Goal: Task Accomplishment & Management: Manage account settings

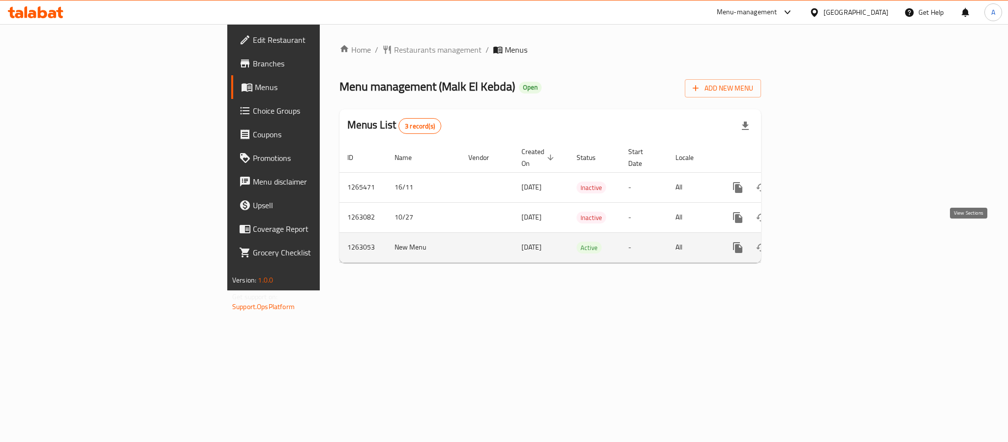
click at [821, 244] on link "enhanced table" at bounding box center [809, 248] width 24 height 24
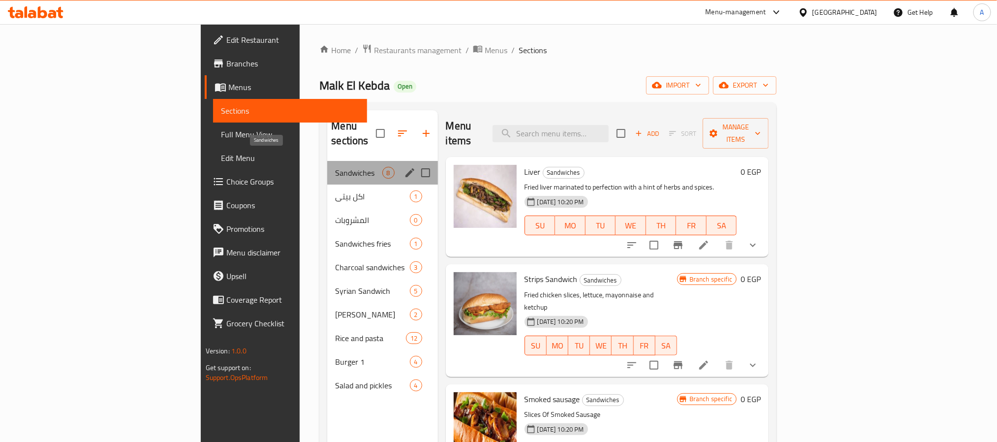
click at [335, 167] on span "Sandwiches" at bounding box center [358, 173] width 47 height 12
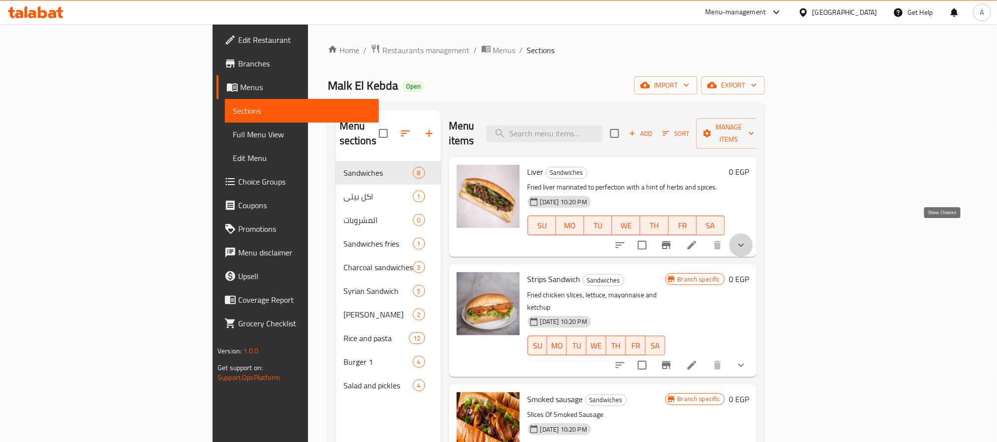
click at [747, 239] on icon "show more" at bounding box center [741, 245] width 12 height 12
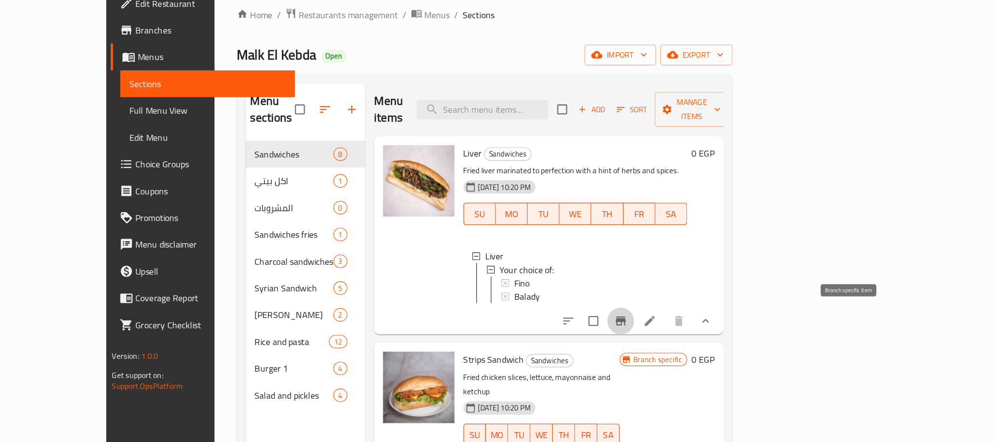
click at [672, 318] on icon "Branch-specific-item" at bounding box center [666, 320] width 12 height 12
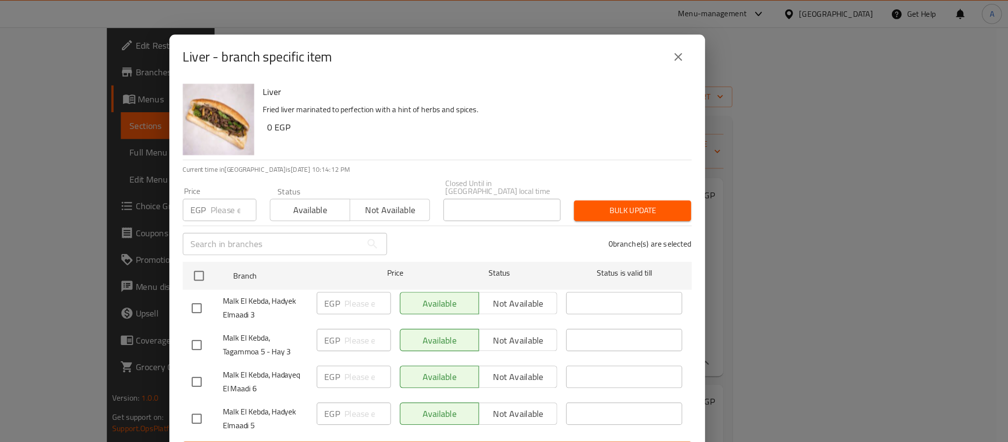
click at [720, 53] on icon "close" at bounding box center [717, 50] width 12 height 12
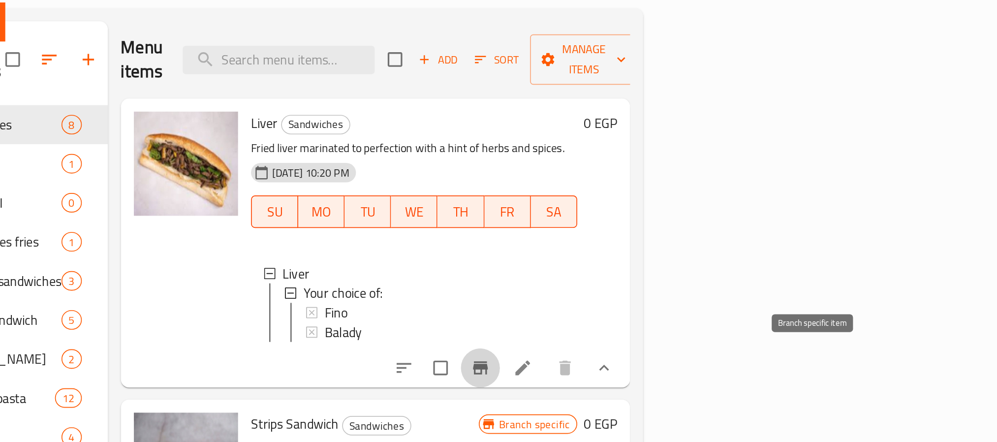
click at [672, 321] on icon "Branch-specific-item" at bounding box center [666, 320] width 12 height 12
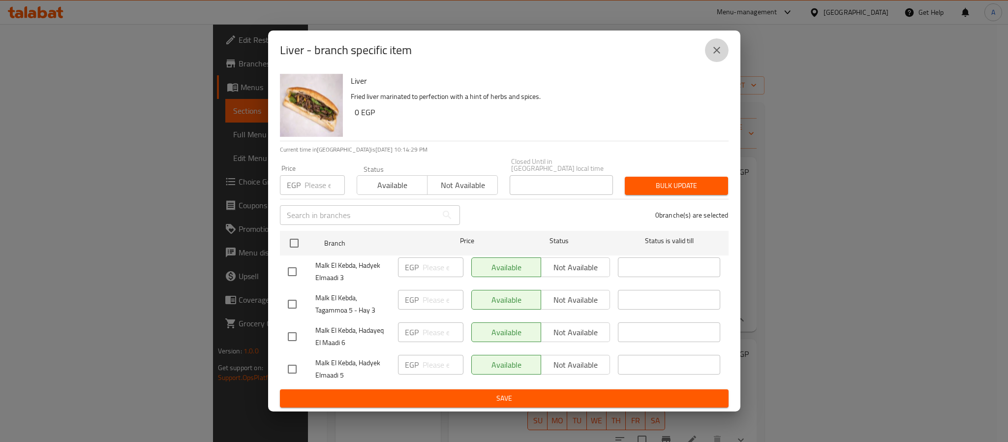
click at [711, 56] on icon "close" at bounding box center [717, 50] width 12 height 12
